Goal: Task Accomplishment & Management: Use online tool/utility

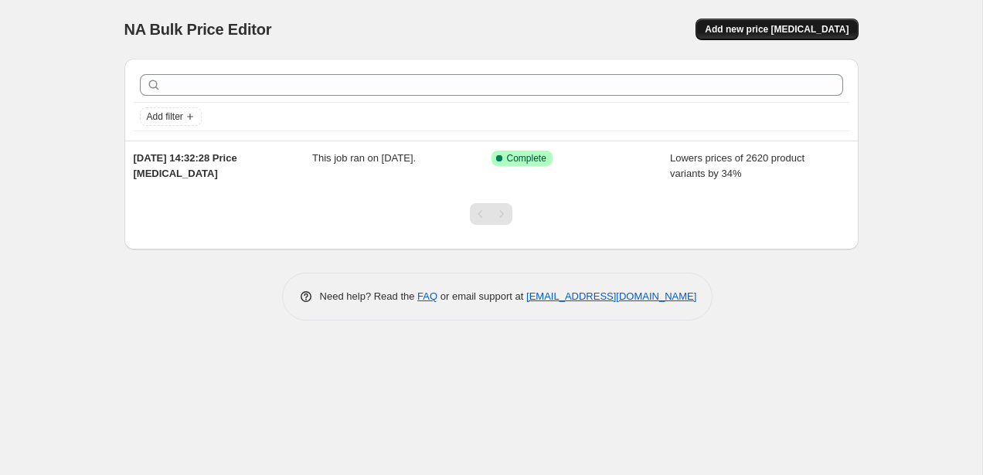
click at [823, 29] on span "Add new price change job" at bounding box center [776, 29] width 144 height 12
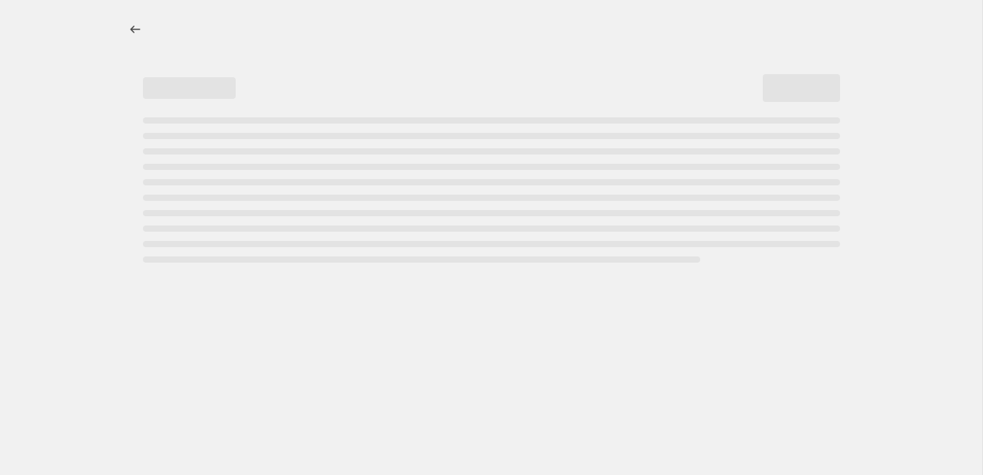
select select "percentage"
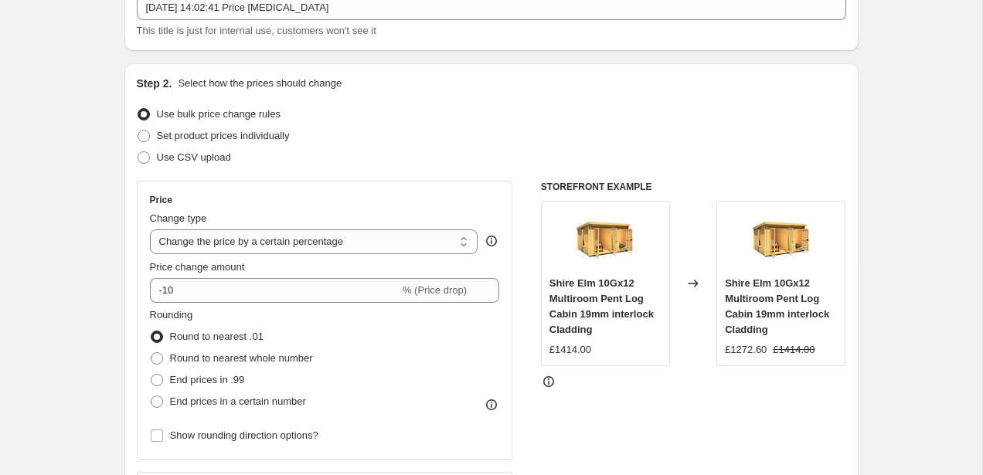
scroll to position [105, 0]
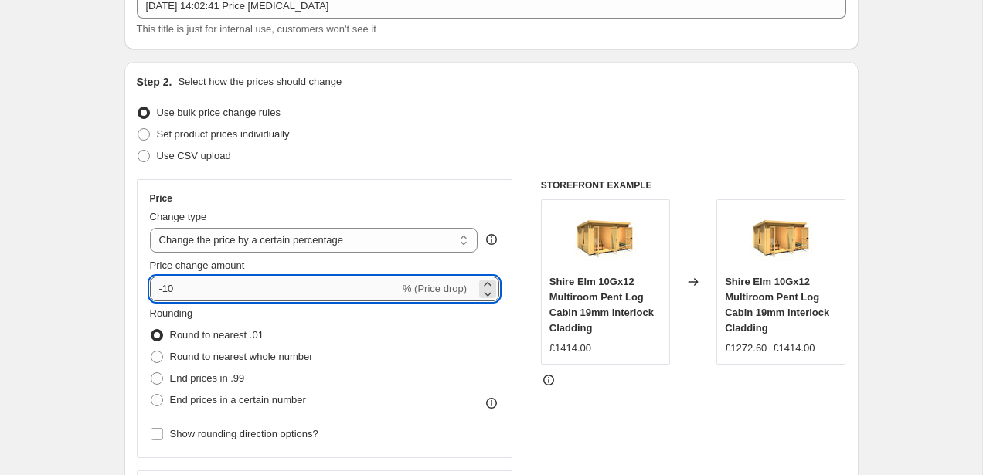
click at [280, 286] on input "-10" at bounding box center [274, 289] width 249 height 25
type input "-1"
type input "-29"
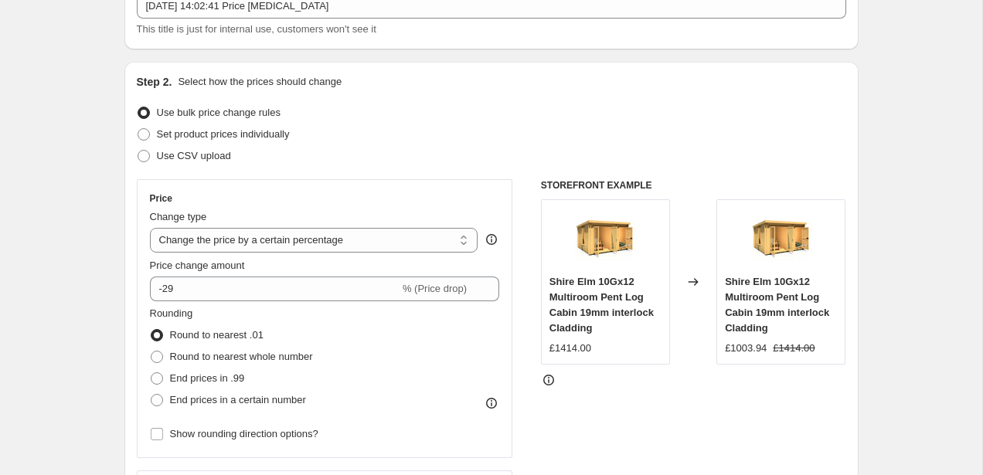
click at [148, 377] on div "Price Change type Change the price to a certain amount Change the price by a ce…" at bounding box center [325, 318] width 376 height 279
click at [162, 380] on span at bounding box center [157, 378] width 12 height 12
click at [151, 373] on input "End prices in .99" at bounding box center [151, 372] width 1 height 1
radio input "true"
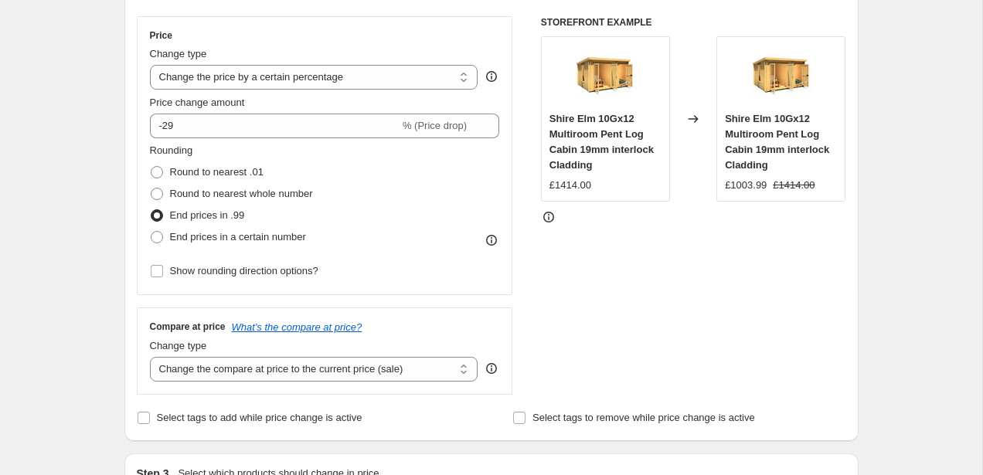
scroll to position [278, 0]
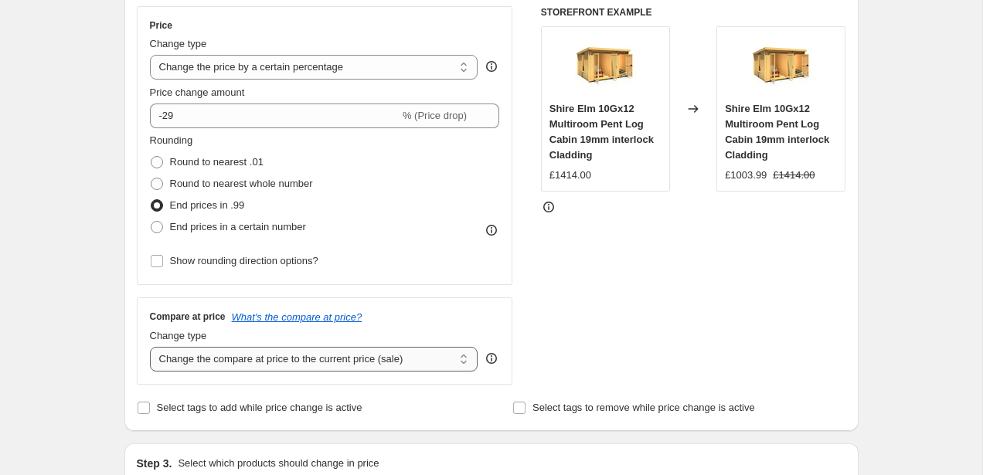
click at [200, 351] on select "Change the compare at price to the current price (sale) Change the compare at p…" at bounding box center [314, 359] width 328 height 25
select select "remove"
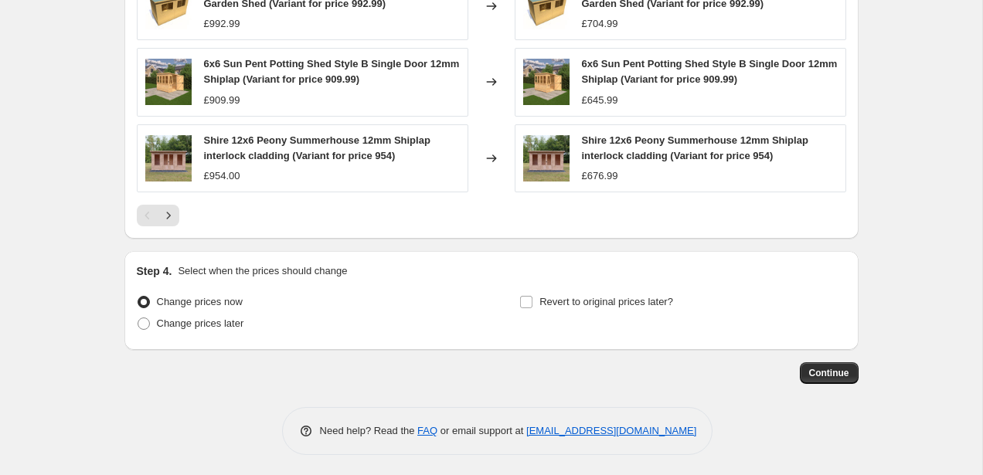
scroll to position [1094, 0]
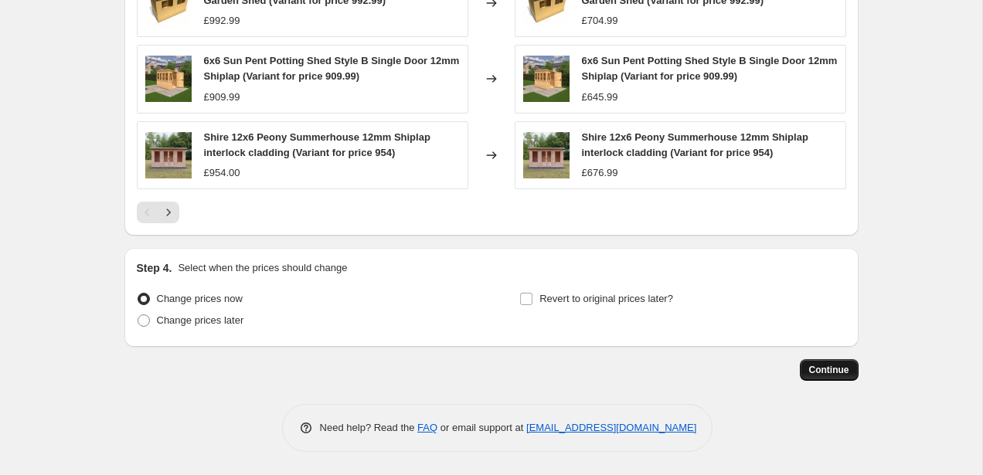
click at [823, 365] on span "Continue" at bounding box center [829, 370] width 40 height 12
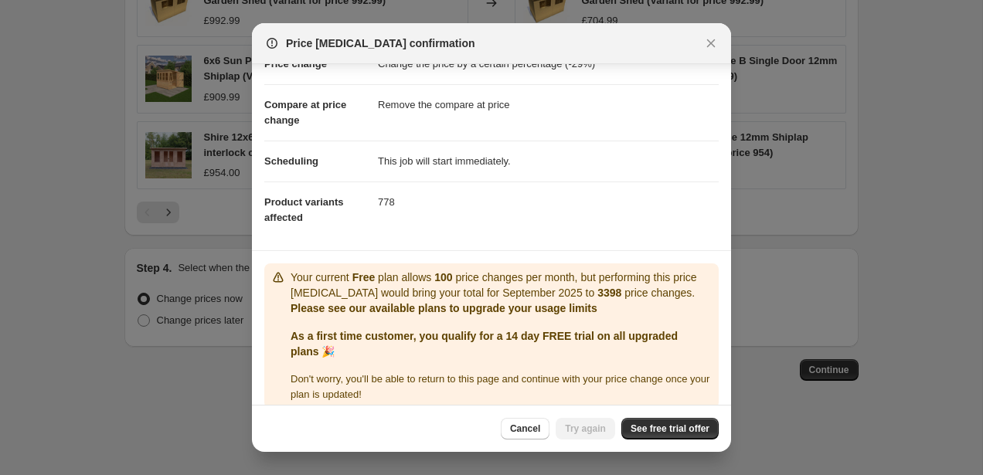
scroll to position [80, 0]
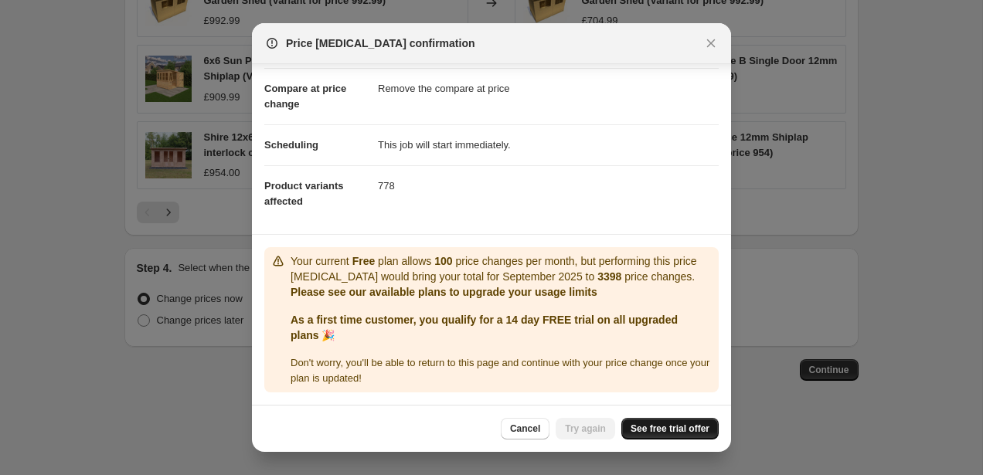
click at [674, 428] on span "See free trial offer" at bounding box center [669, 429] width 79 height 12
click at [707, 49] on icon "Close" at bounding box center [710, 43] width 15 height 15
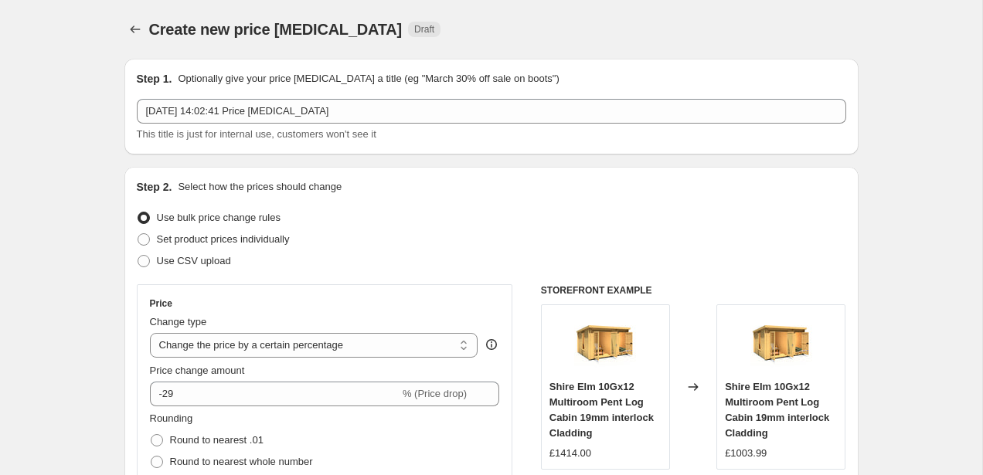
scroll to position [1094, 0]
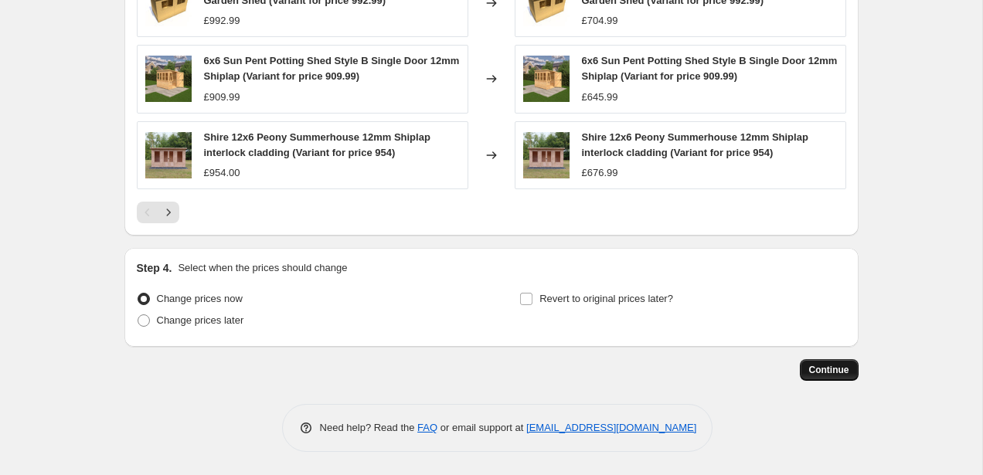
click at [825, 370] on span "Continue" at bounding box center [829, 370] width 40 height 12
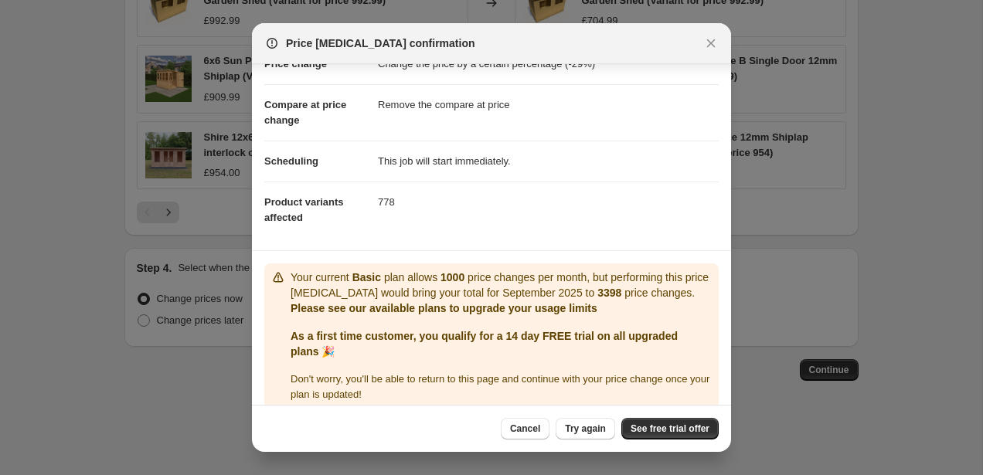
scroll to position [80, 0]
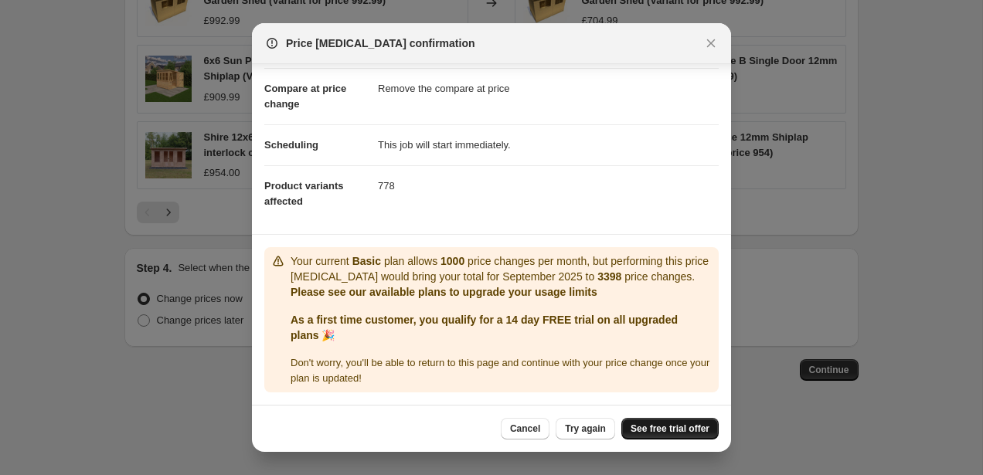
click at [653, 429] on span "See free trial offer" at bounding box center [669, 429] width 79 height 12
click at [582, 433] on span "Try again" at bounding box center [585, 429] width 41 height 12
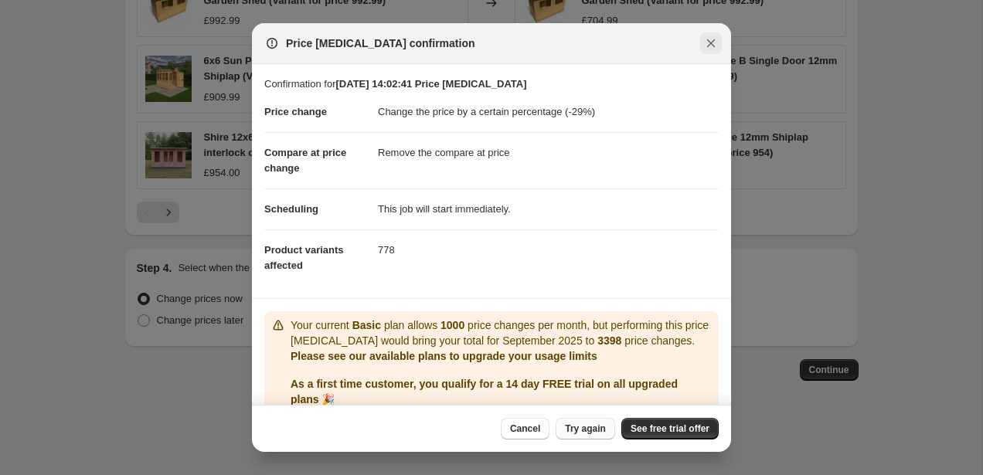
click at [709, 49] on icon "Close" at bounding box center [710, 43] width 15 height 15
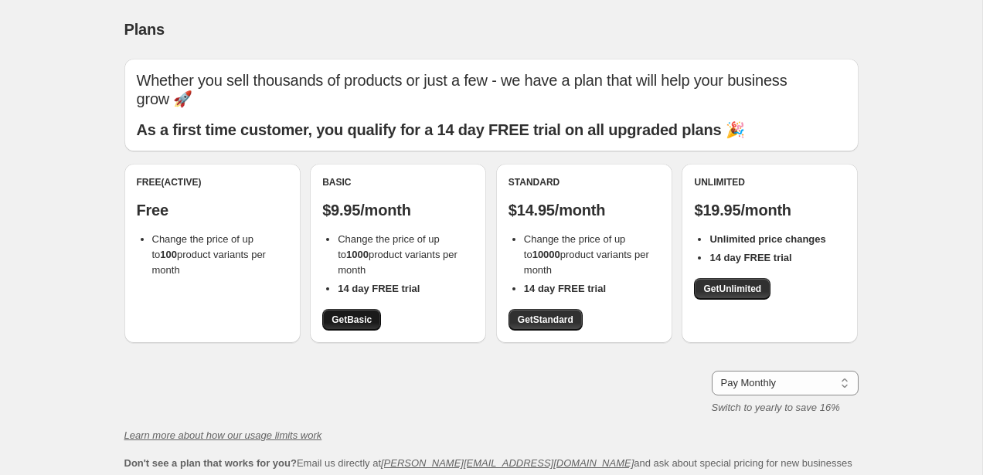
click at [358, 314] on span "Get Basic" at bounding box center [351, 320] width 40 height 12
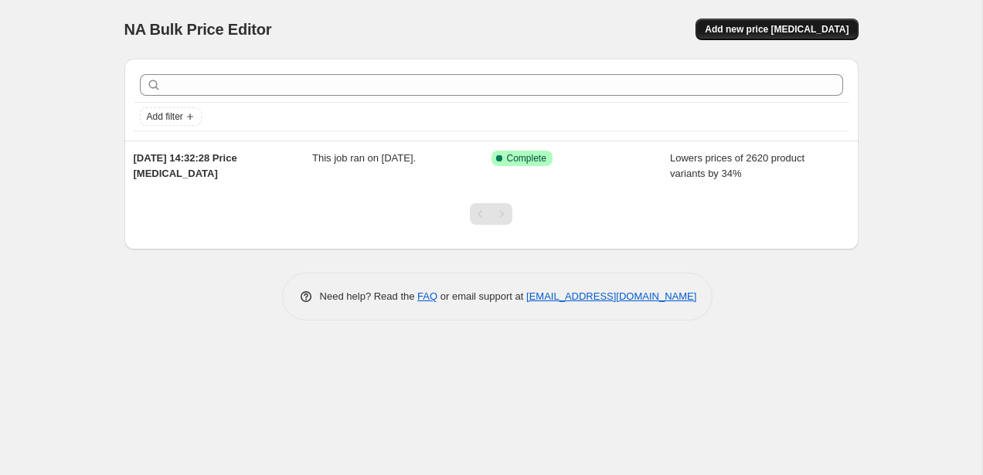
click at [788, 31] on span "Add new price [MEDICAL_DATA]" at bounding box center [776, 29] width 144 height 12
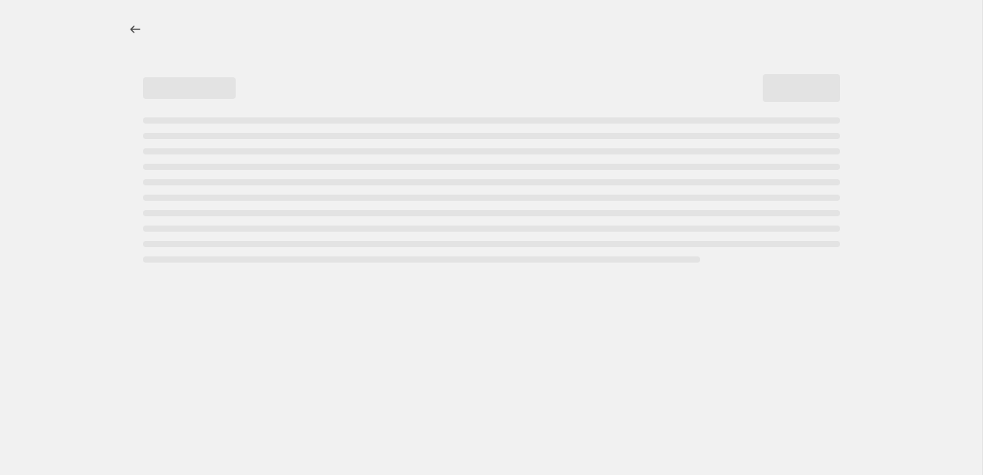
select select "percentage"
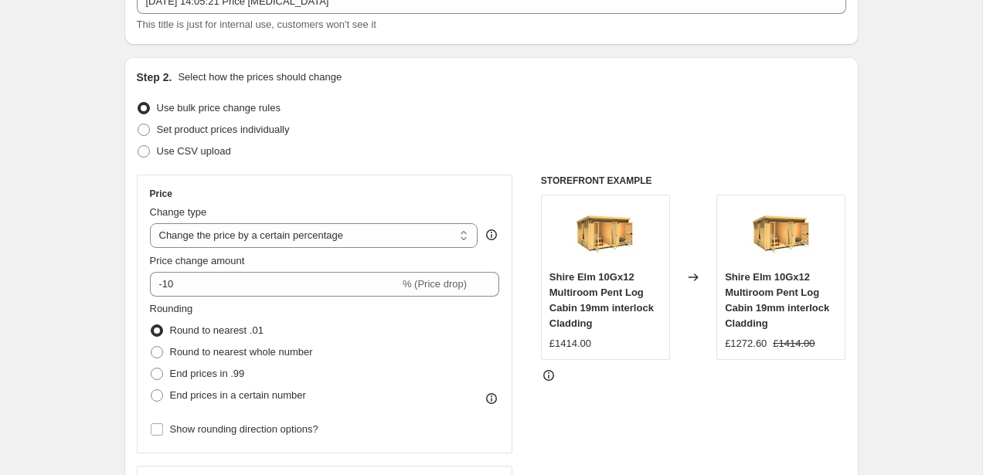
scroll to position [154, 0]
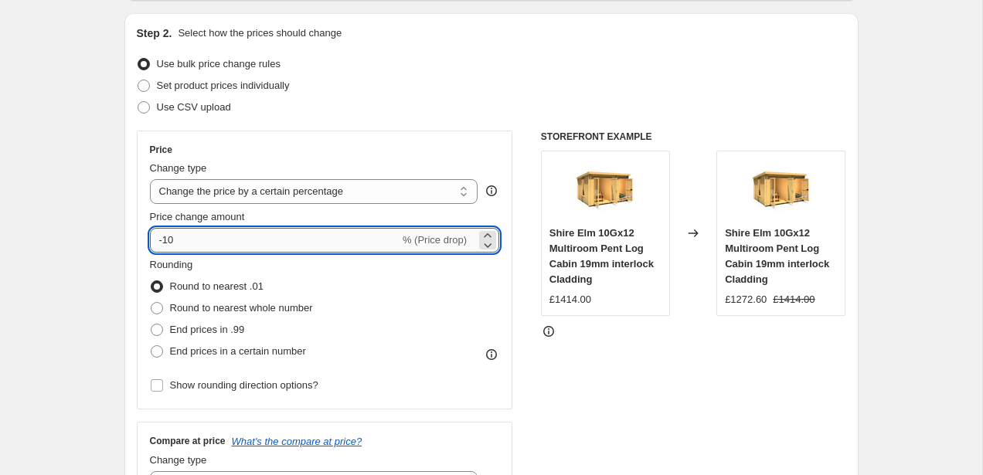
click at [230, 235] on input "-10" at bounding box center [274, 240] width 249 height 25
type input "-1"
type input "-27"
click at [226, 326] on span "End prices in .99" at bounding box center [207, 330] width 75 height 12
click at [151, 324] on input "End prices in .99" at bounding box center [151, 324] width 1 height 1
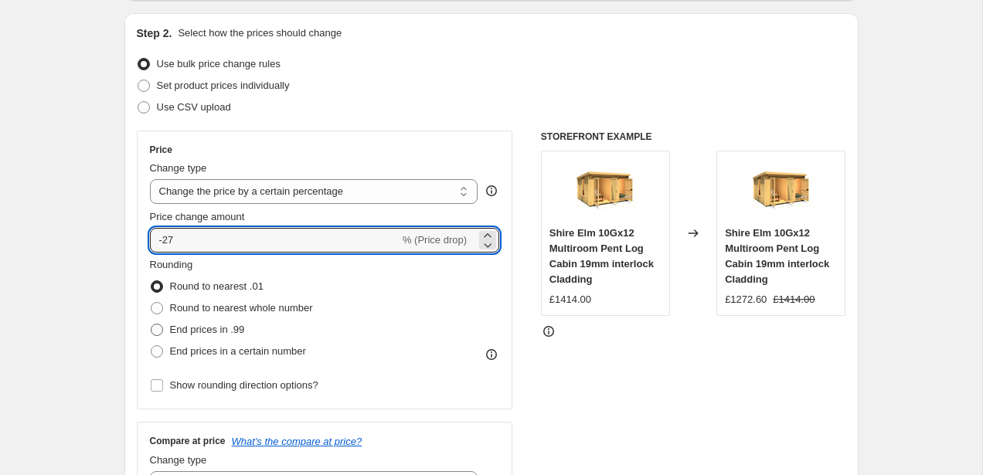
radio input "true"
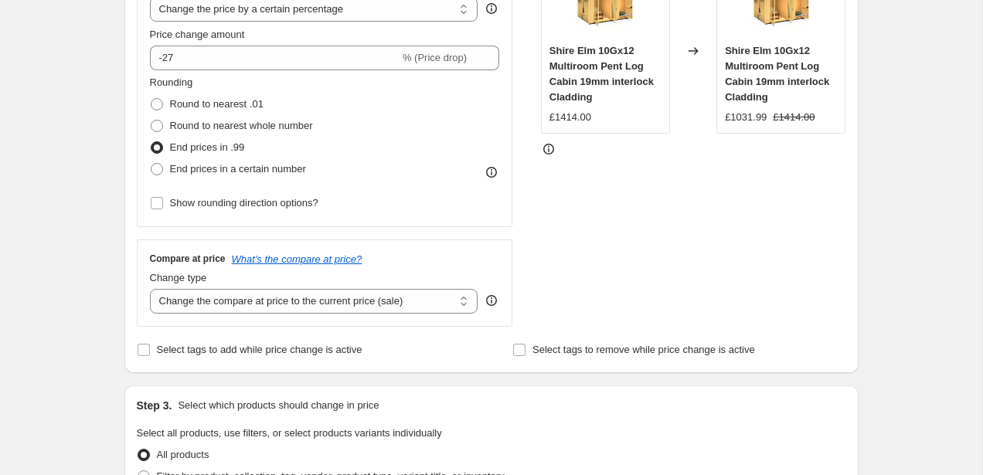
scroll to position [363, 0]
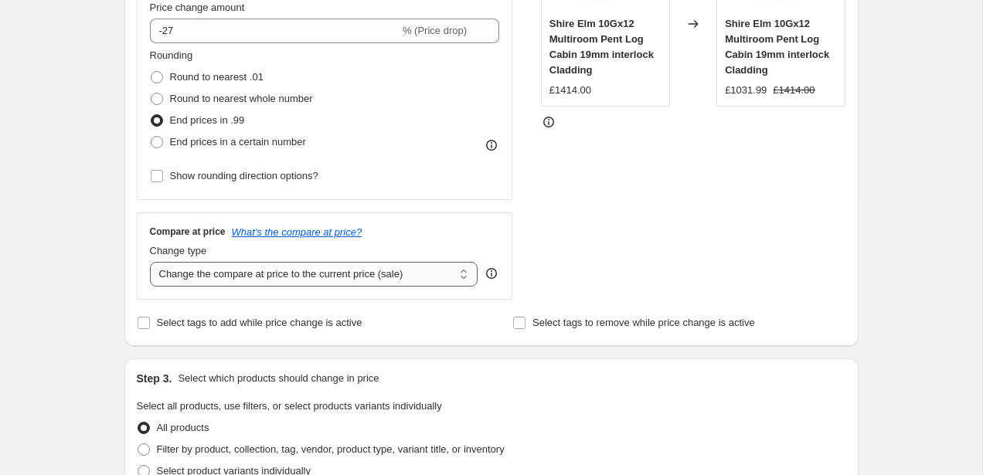
click at [216, 282] on select "Change the compare at price to the current price (sale) Change the compare at p…" at bounding box center [314, 274] width 328 height 25
select select "remove"
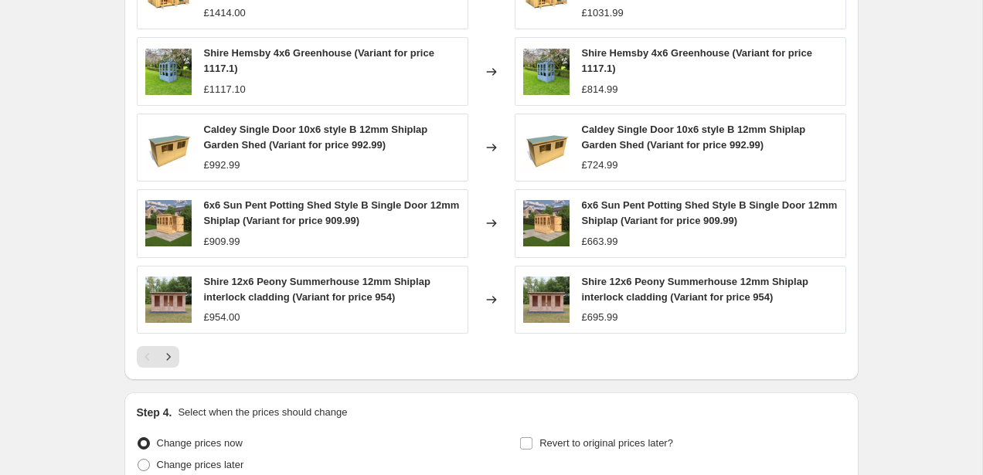
scroll to position [1094, 0]
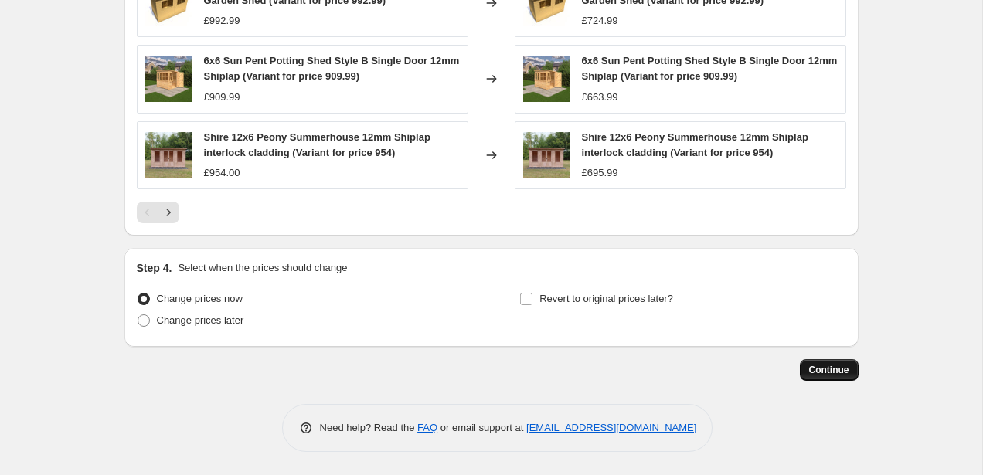
click at [853, 372] on button "Continue" at bounding box center [828, 370] width 59 height 22
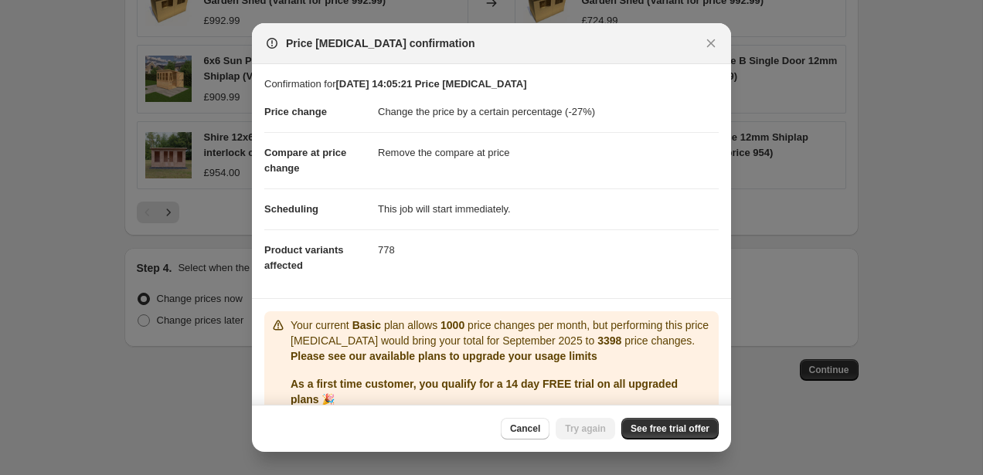
scroll to position [80, 0]
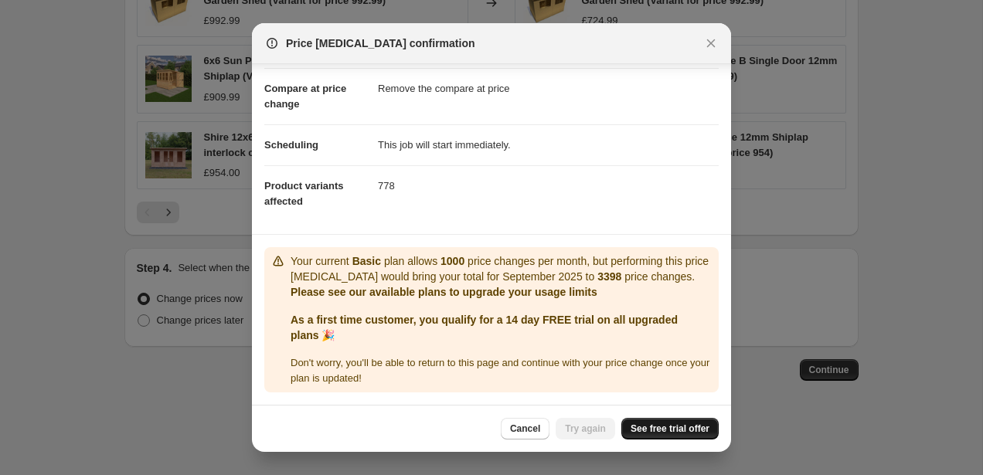
click at [680, 419] on link "See free trial offer" at bounding box center [669, 429] width 97 height 22
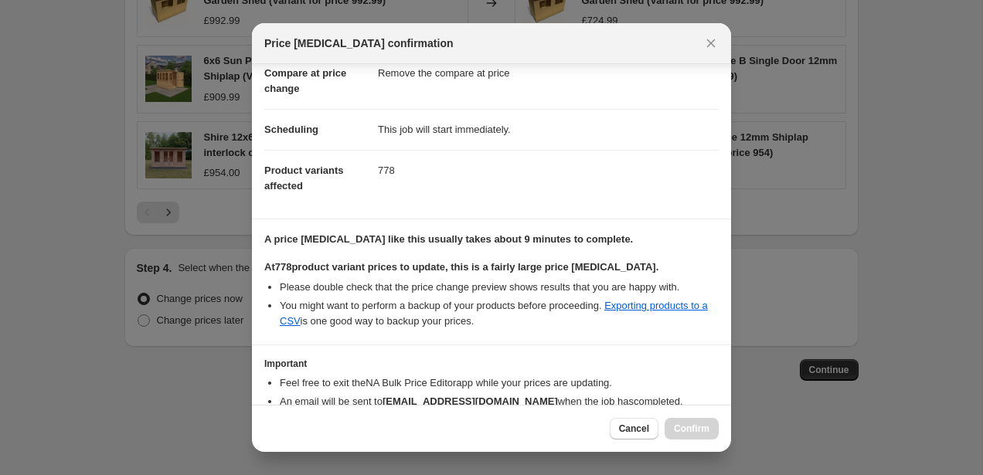
scroll to position [165, 0]
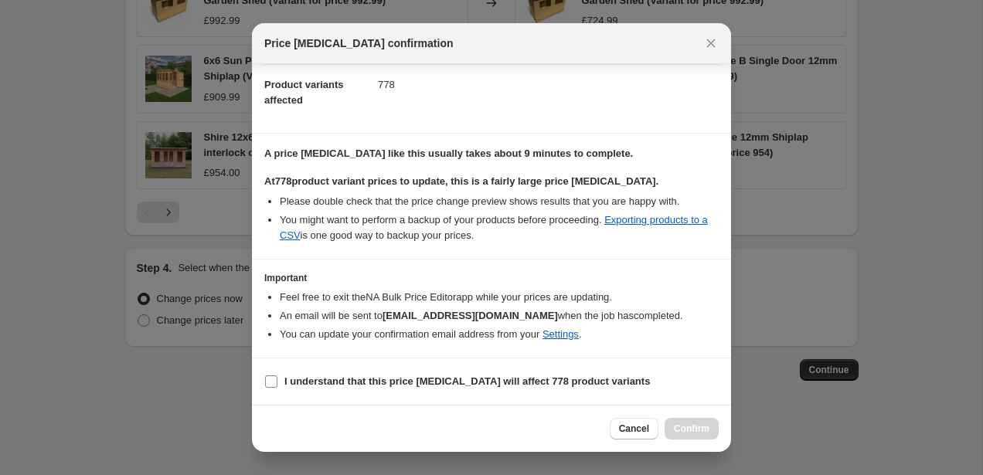
click at [392, 385] on b "I understand that this price [MEDICAL_DATA] will affect 778 product variants" at bounding box center [466, 381] width 365 height 12
click at [277, 385] on input "I understand that this price [MEDICAL_DATA] will affect 778 product variants" at bounding box center [271, 381] width 12 height 12
checkbox input "true"
click at [684, 426] on span "Confirm" at bounding box center [692, 429] width 36 height 12
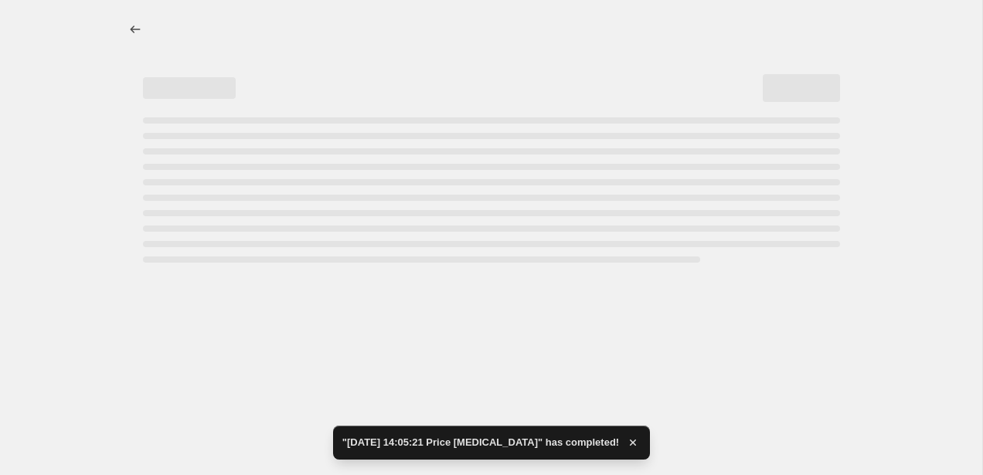
select select "percentage"
select select "remove"
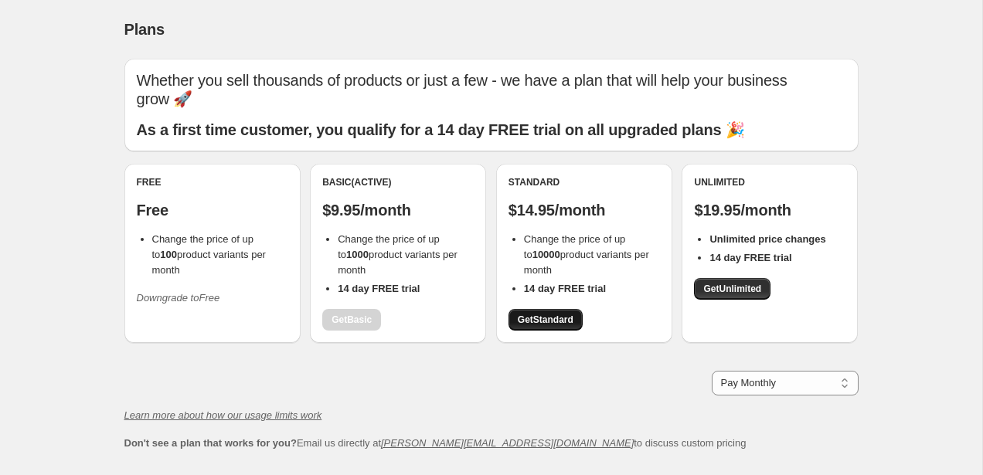
click at [542, 309] on link "Get Standard" at bounding box center [545, 320] width 74 height 22
